Goal: Check status: Check status

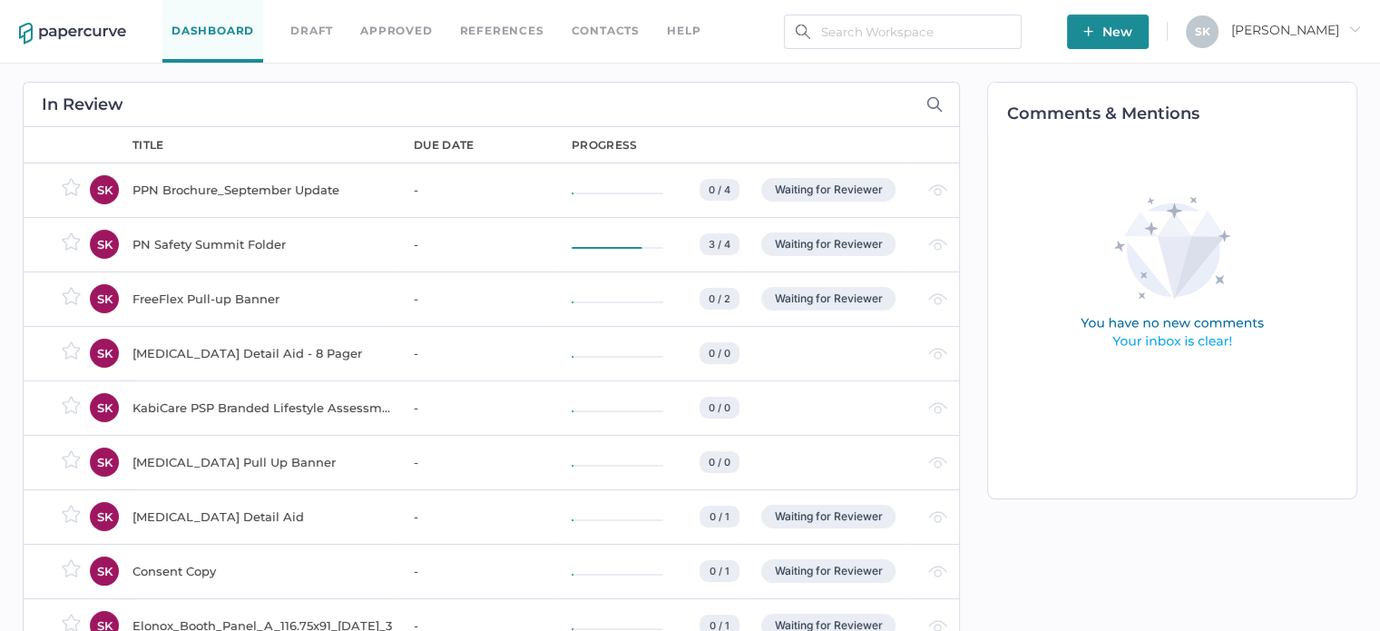
click at [236, 196] on div "PPN Brochure_September Update" at bounding box center [262, 190] width 260 height 22
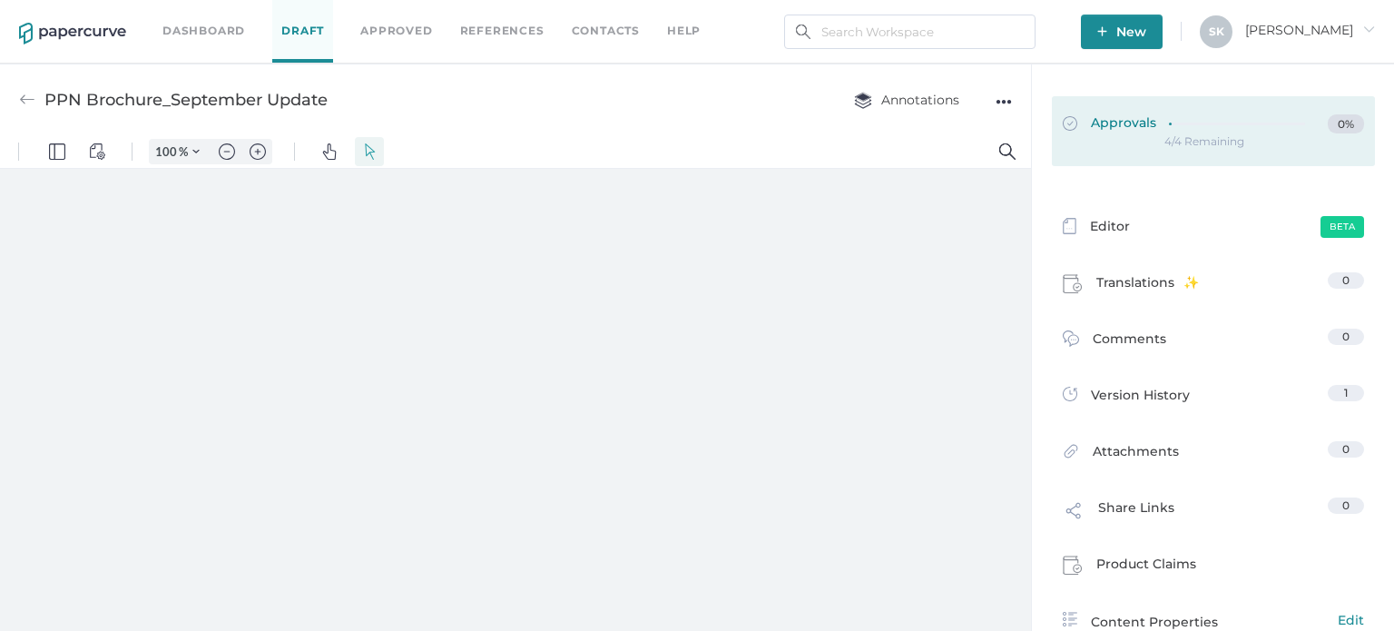
click at [1249, 154] on link "Approvals 0%" at bounding box center [1213, 131] width 323 height 70
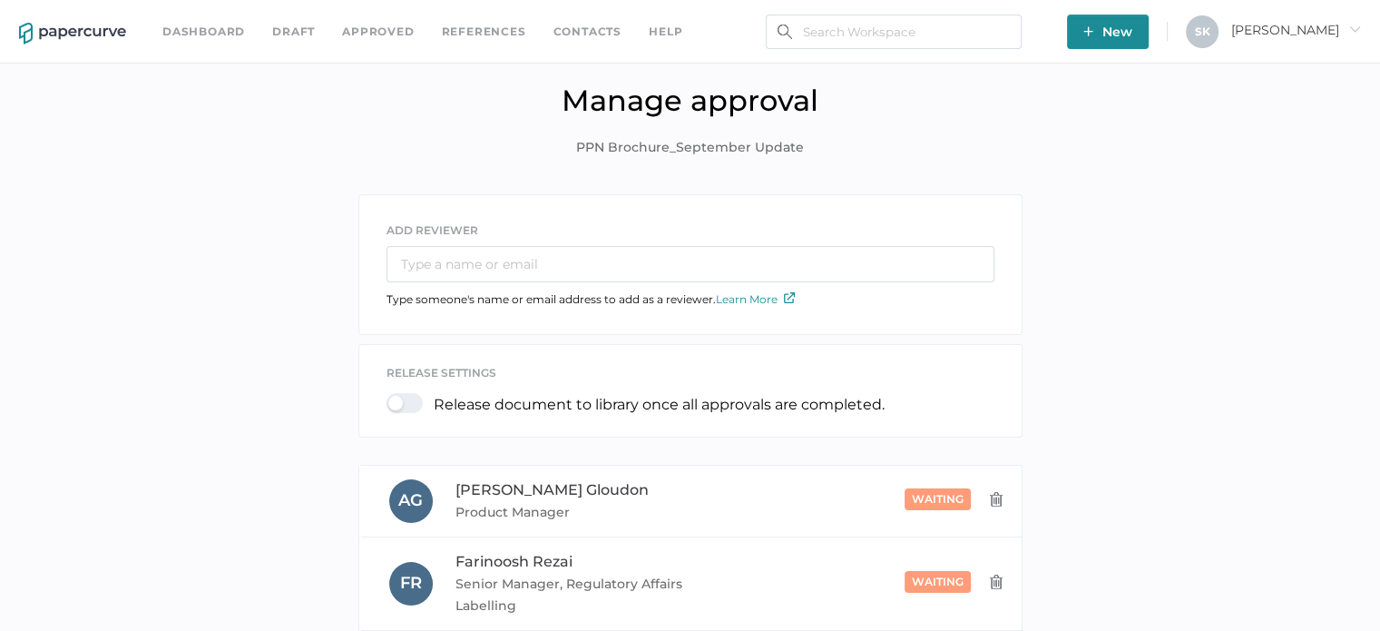
click at [207, 40] on link "Dashboard" at bounding box center [203, 32] width 83 height 20
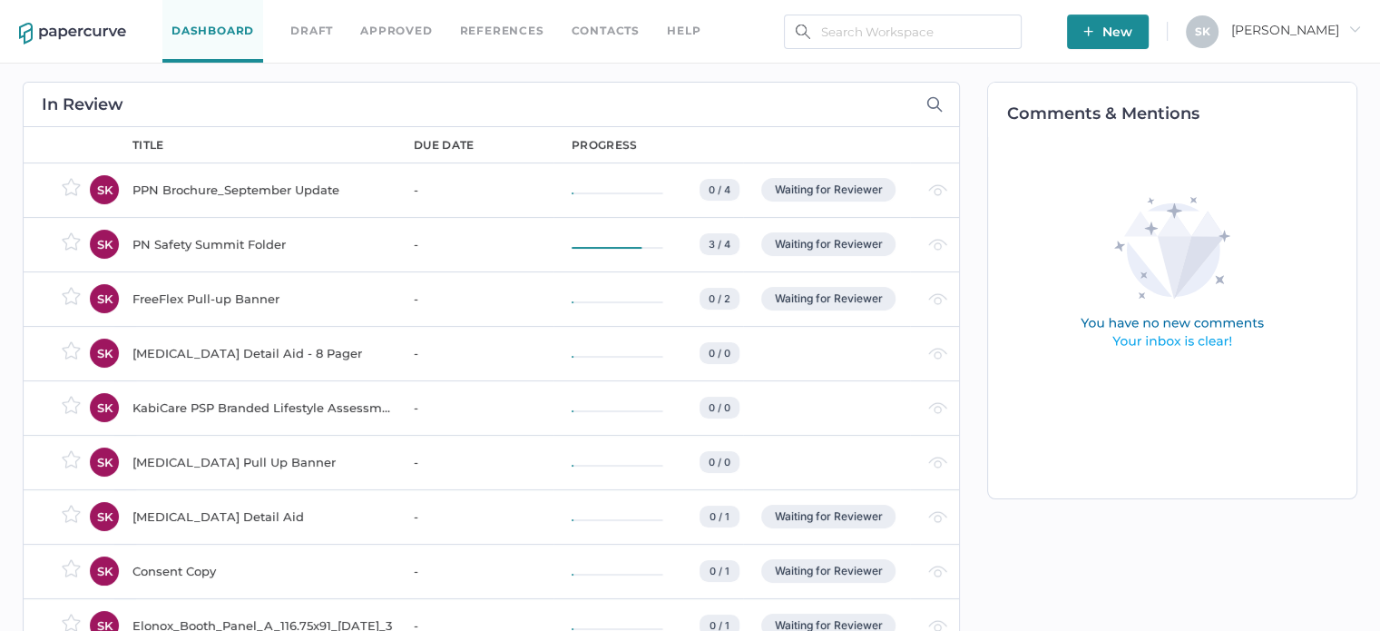
click at [257, 237] on div "PN Safety Summit Folder" at bounding box center [262, 244] width 260 height 22
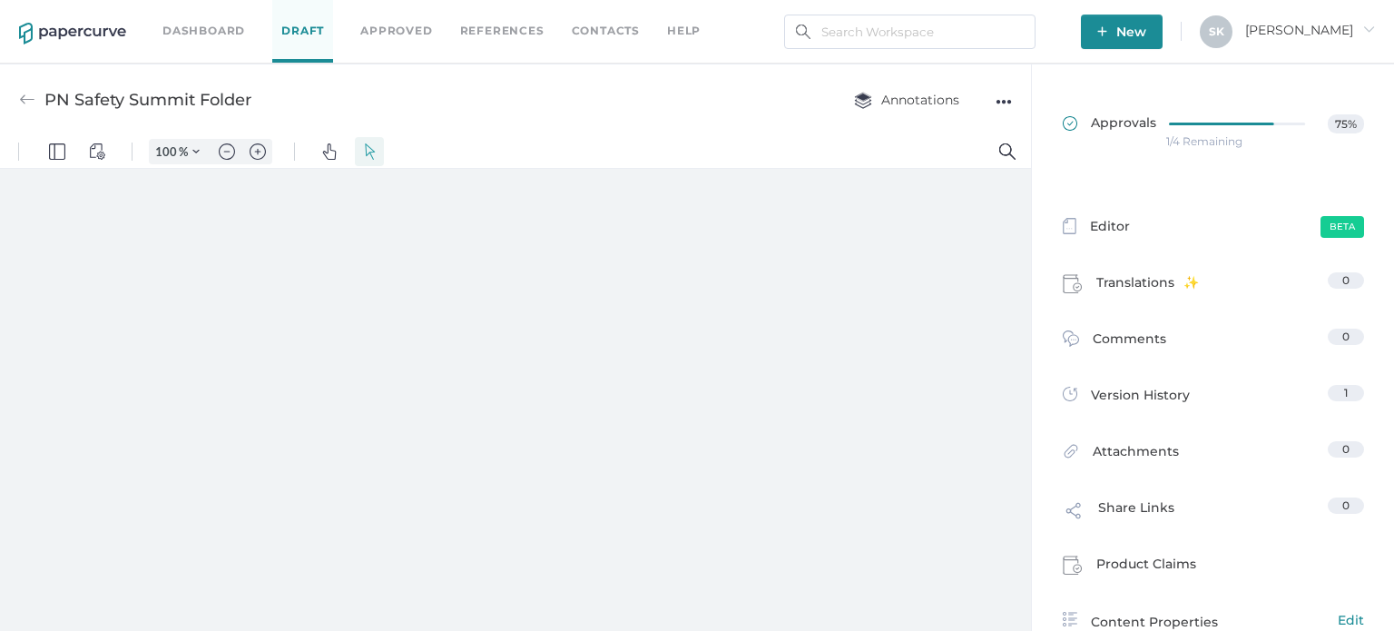
type input "181"
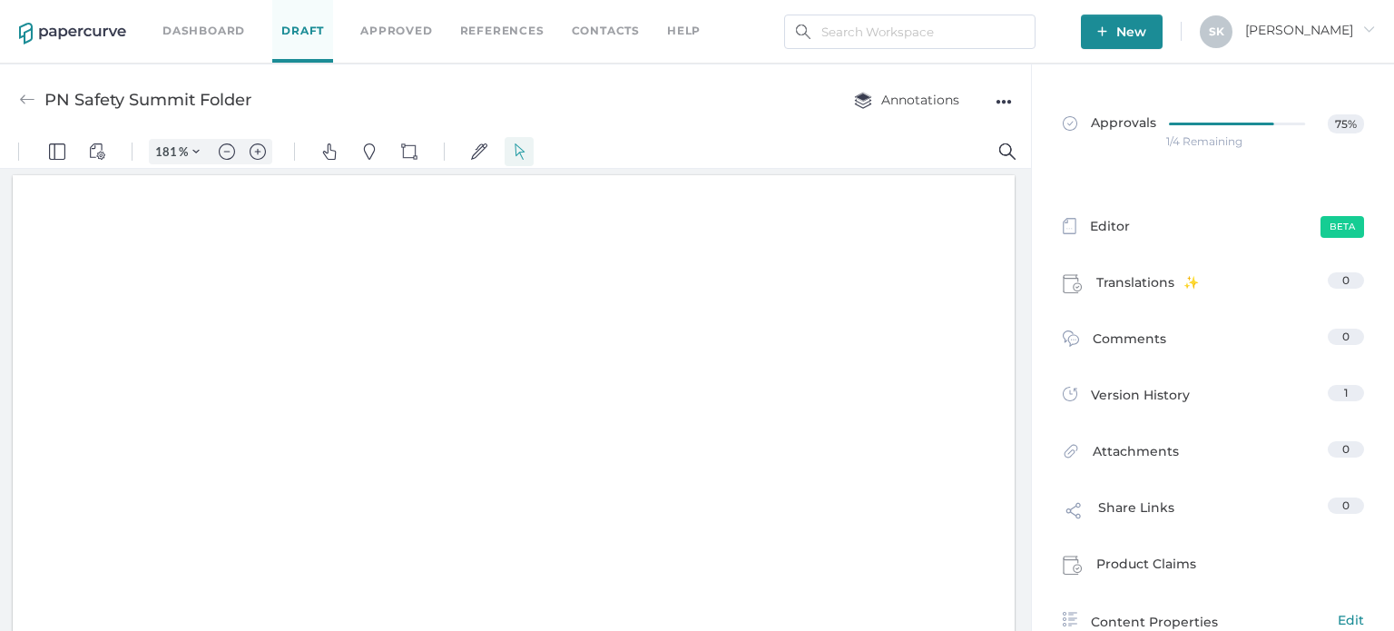
click at [1175, 142] on div "1/4 Remaining" at bounding box center [1204, 142] width 76 height 0
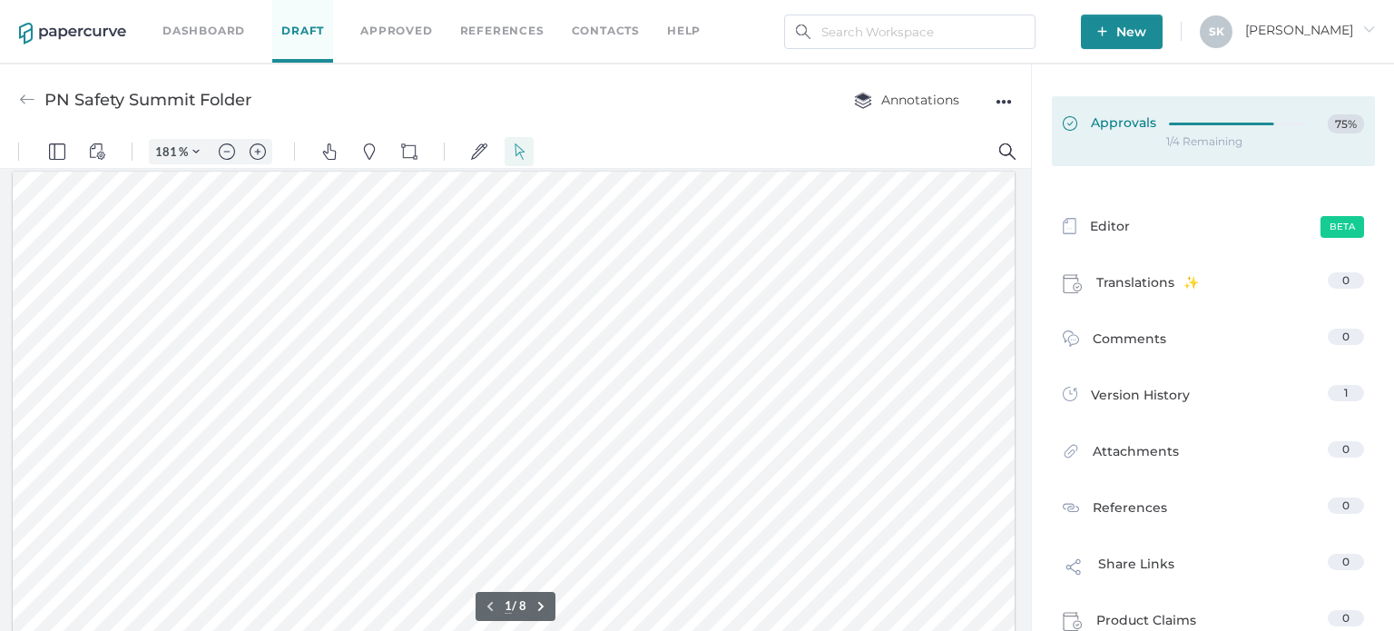
click at [1136, 112] on link "Approvals 75%" at bounding box center [1213, 131] width 323 height 70
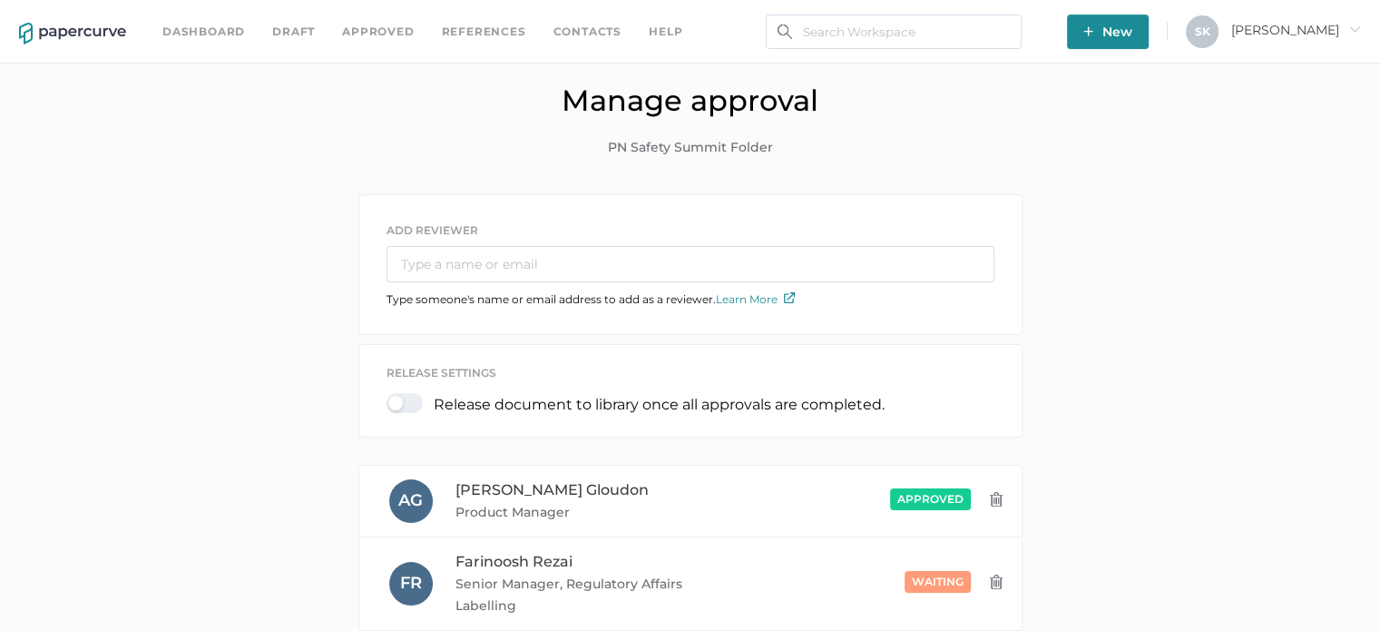
click at [211, 37] on link "Dashboard" at bounding box center [203, 32] width 83 height 20
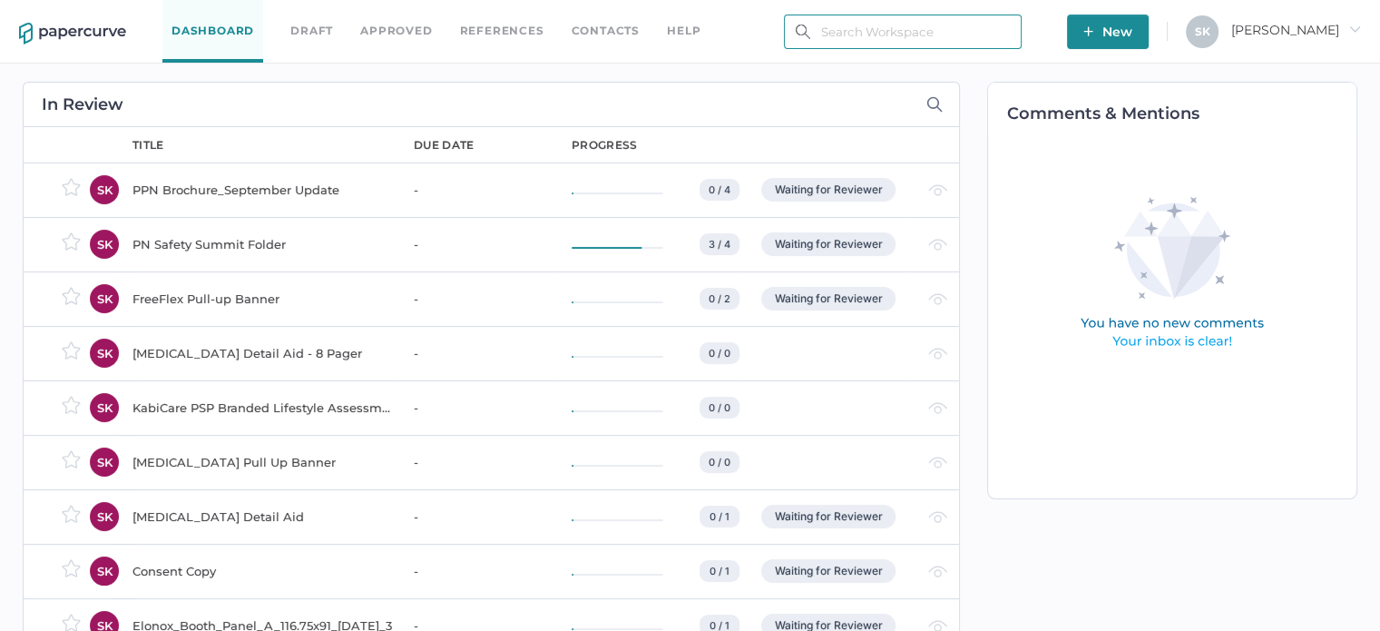
click at [876, 38] on input "text" at bounding box center [903, 32] width 238 height 34
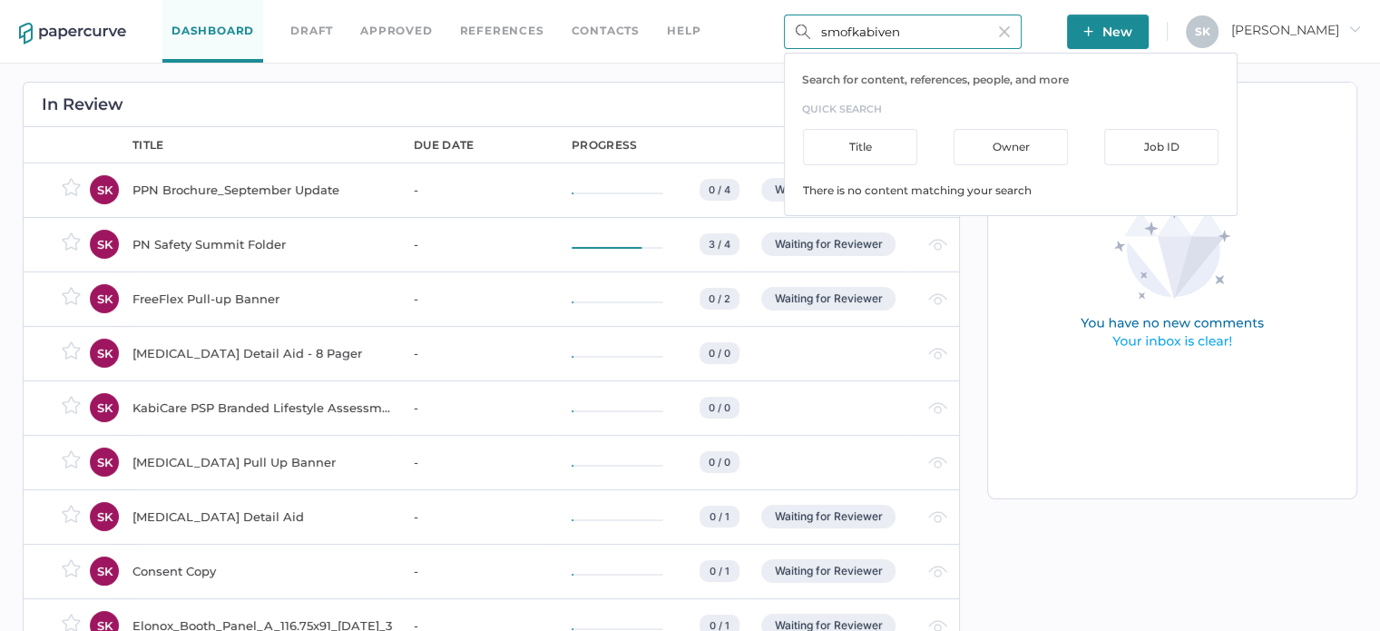
type input "smofkabiven"
